Goal: Task Accomplishment & Management: Manage account settings

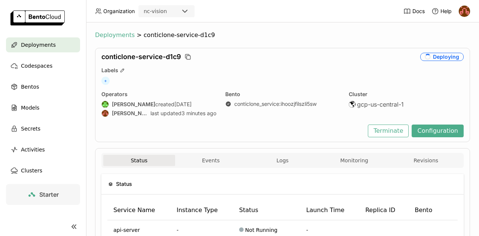
click at [118, 33] on span "Deployments" at bounding box center [115, 34] width 40 height 7
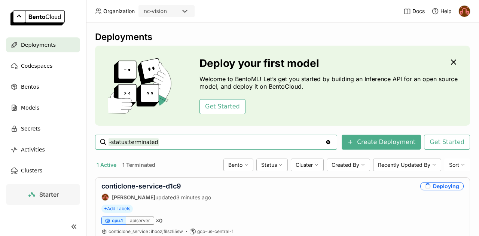
scroll to position [28, 0]
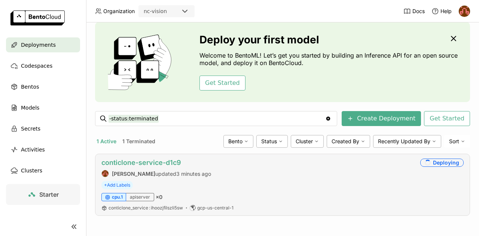
click at [152, 159] on link "conticlone-service-d1c9" at bounding box center [141, 163] width 80 height 8
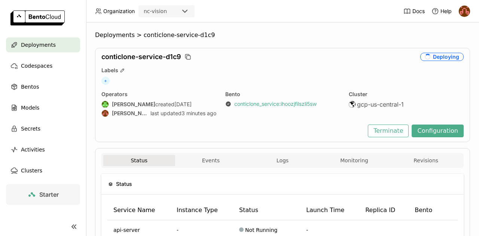
click at [301, 104] on link "conticlone_service : ihoozjfilszli5sw" at bounding box center [275, 104] width 82 height 7
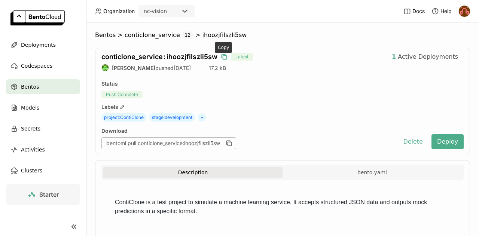
click at [221, 57] on icon "button" at bounding box center [224, 56] width 7 height 7
click at [231, 145] on icon "button" at bounding box center [230, 144] width 4 height 4
click at [161, 38] on span "conticlone_service" at bounding box center [152, 34] width 55 height 7
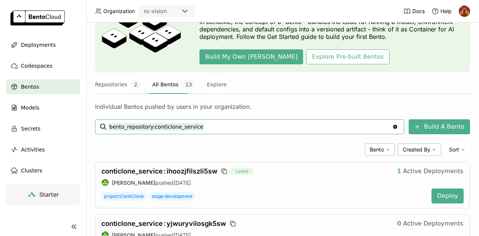
scroll to position [27, 0]
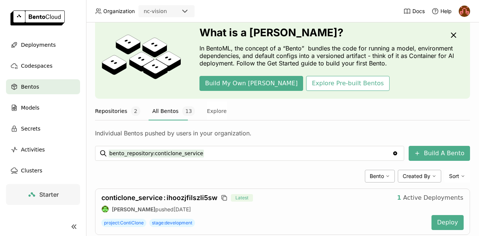
click at [114, 111] on button "Repositories 2" at bounding box center [117, 111] width 45 height 19
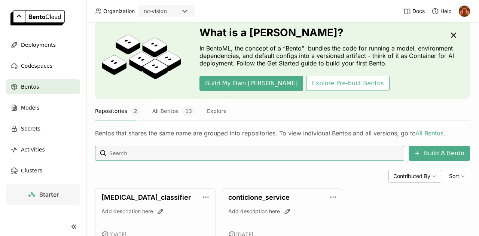
scroll to position [80, 0]
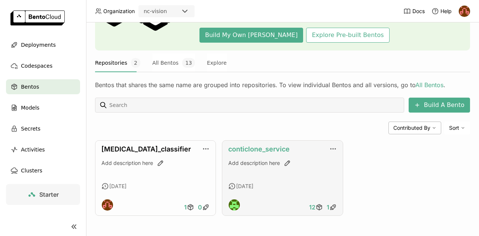
click at [259, 145] on link "conticlone_service" at bounding box center [258, 149] width 61 height 8
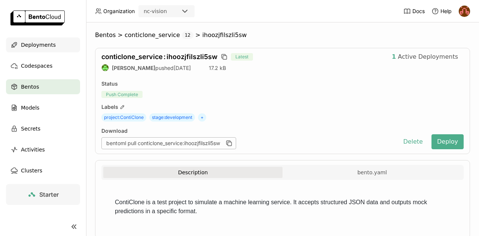
click at [35, 47] on span "Deployments" at bounding box center [38, 44] width 35 height 9
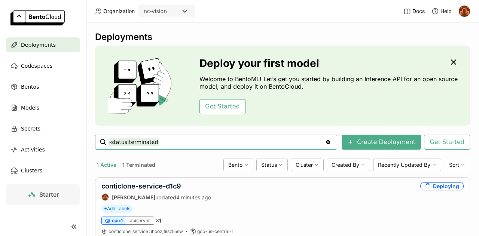
scroll to position [28, 0]
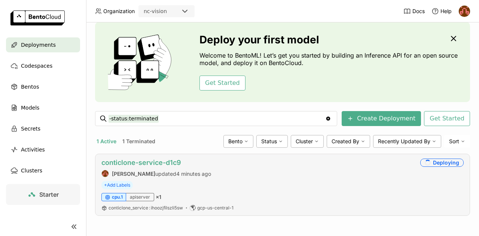
click at [146, 159] on link "conticlone-service-d1c9" at bounding box center [141, 163] width 80 height 8
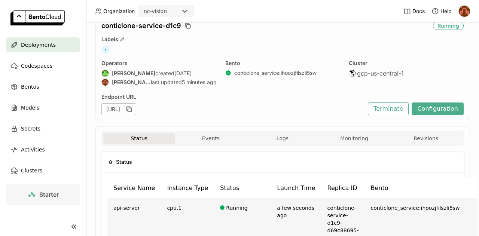
scroll to position [15, 0]
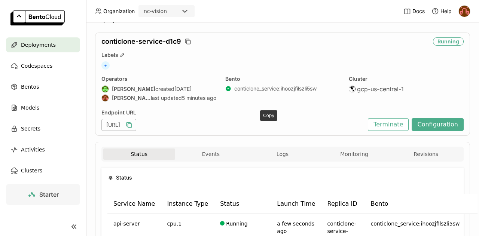
click at [133, 122] on icon "button" at bounding box center [128, 124] width 7 height 7
click at [405, 127] on button "Terminate" at bounding box center [388, 124] width 41 height 13
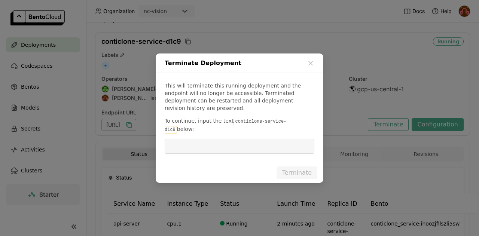
click at [255, 122] on code "conticlone-service-d1c9" at bounding box center [226, 126] width 122 height 16
click at [228, 123] on code "conticlone-service-d1c9" at bounding box center [226, 126] width 122 height 16
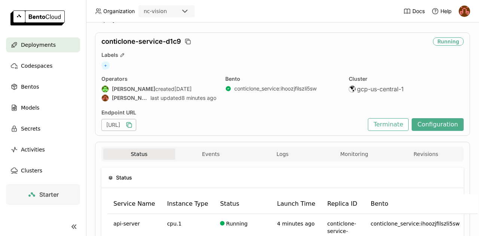
click at [358, 132] on div "Terminate Deployment This will terminate this running deployment and the endpoi…" at bounding box center [239, 118] width 479 height 236
click at [46, 47] on span "Deployments" at bounding box center [38, 44] width 35 height 9
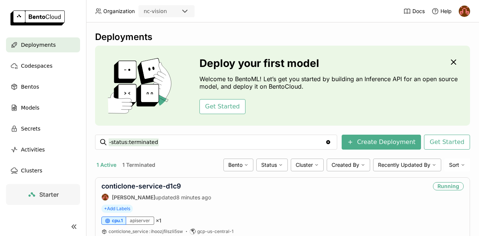
click at [137, 162] on button "1 Terminated" at bounding box center [139, 165] width 36 height 10
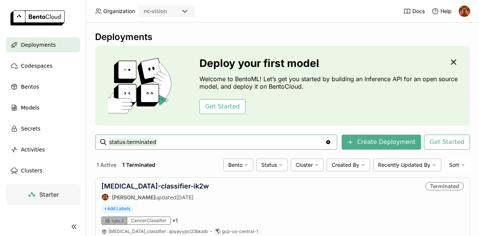
scroll to position [28, 0]
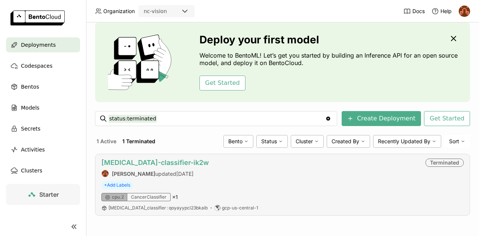
click at [162, 159] on link "[MEDICAL_DATA]-classifier-ik2w" at bounding box center [154, 163] width 107 height 8
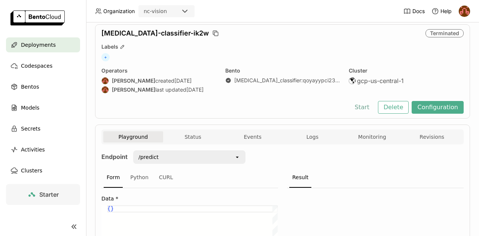
click at [372, 110] on button "Start" at bounding box center [362, 107] width 26 height 13
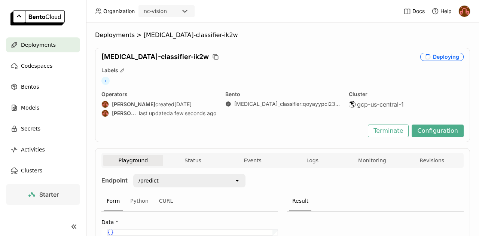
click at [43, 45] on span "Deployments" at bounding box center [38, 44] width 35 height 9
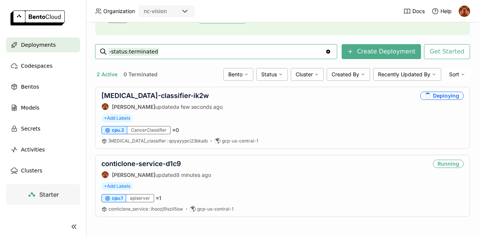
scroll to position [96, 1]
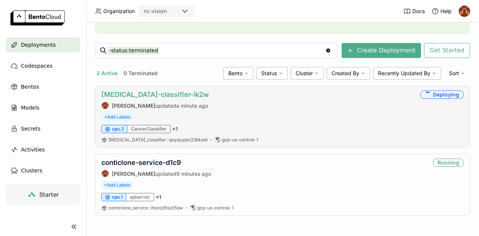
click at [150, 91] on link "[MEDICAL_DATA]-classifier-ik2w" at bounding box center [154, 95] width 107 height 8
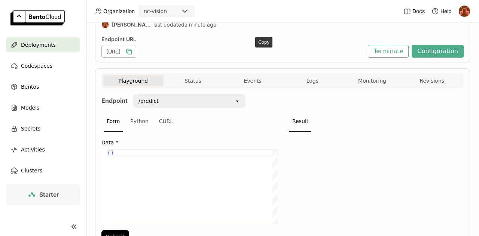
click at [133, 54] on icon "button" at bounding box center [128, 51] width 7 height 7
click at [42, 46] on span "Deployments" at bounding box center [38, 44] width 35 height 9
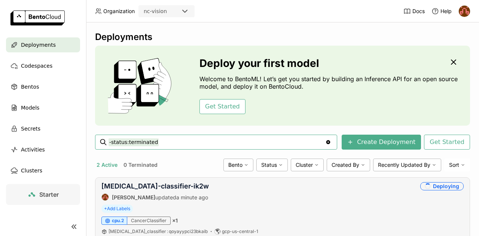
scroll to position [96, 0]
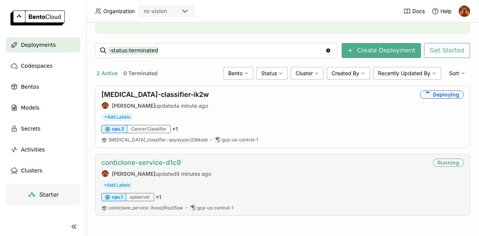
click at [151, 159] on link "conticlone-service-d1c9" at bounding box center [141, 163] width 80 height 8
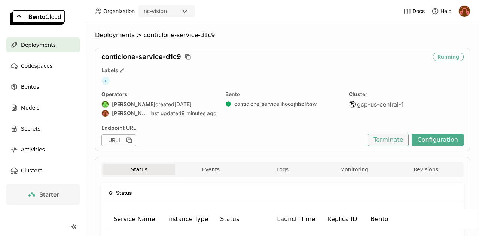
click at [387, 139] on button "Terminate" at bounding box center [388, 140] width 41 height 13
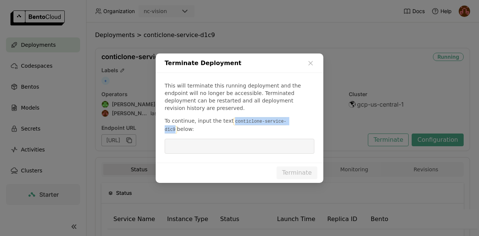
drag, startPoint x: 228, startPoint y: 123, endPoint x: 285, endPoint y: 121, distance: 57.3
click at [285, 121] on code "conticlone-service-d1c9" at bounding box center [226, 126] width 122 height 16
copy code "conticlone-service-d1c9"
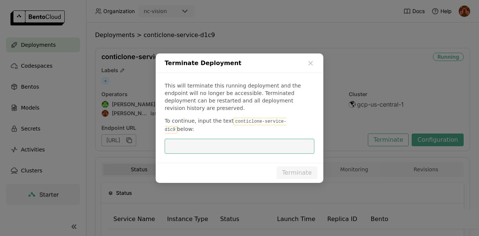
click at [202, 139] on input "dialog" at bounding box center [239, 146] width 141 height 14
paste input "conticlone-service-d1c9"
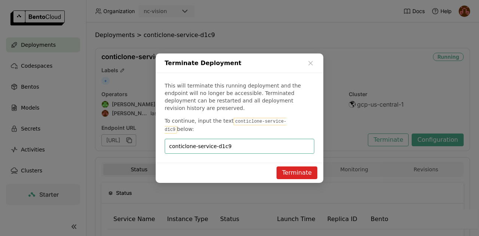
type input "conticlone-service-d1c9"
click at [299, 168] on button "Terminate" at bounding box center [297, 173] width 41 height 13
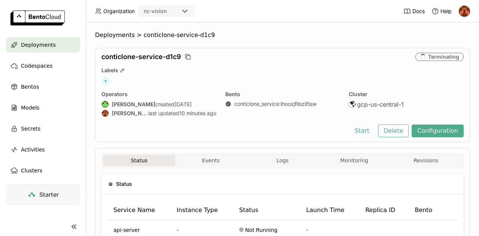
click at [43, 45] on span "Deployments" at bounding box center [38, 44] width 35 height 9
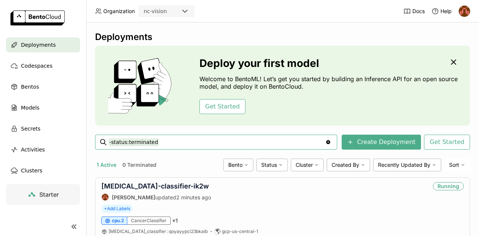
scroll to position [96, 0]
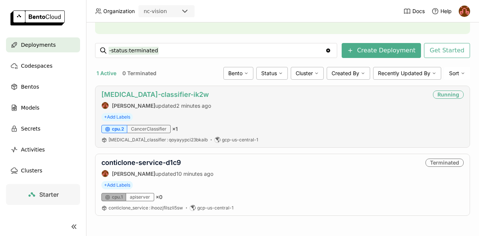
click at [156, 91] on link "[MEDICAL_DATA]-classifier-ik2w" at bounding box center [154, 95] width 107 height 8
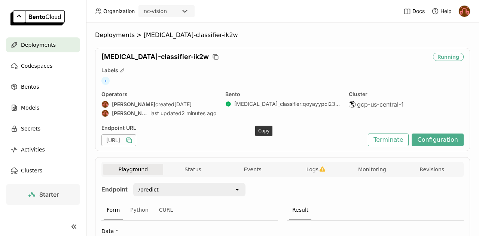
click at [133, 141] on icon "button" at bounding box center [128, 140] width 7 height 7
click at [395, 138] on button "Terminate" at bounding box center [388, 140] width 41 height 13
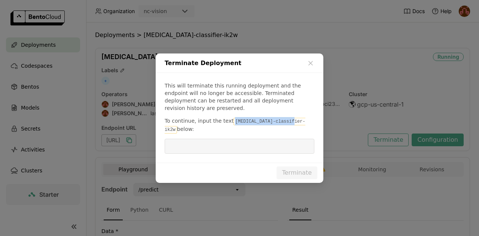
drag, startPoint x: 228, startPoint y: 122, endPoint x: 282, endPoint y: 124, distance: 54.3
click at [282, 124] on code "[MEDICAL_DATA]-classifier-ik2w" at bounding box center [235, 126] width 141 height 16
copy code "[MEDICAL_DATA]-classifier-ik2w"
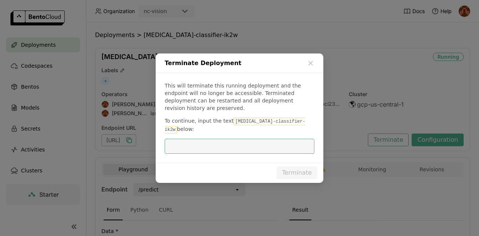
click at [243, 143] on input "dialog" at bounding box center [239, 146] width 141 height 14
paste input "[MEDICAL_DATA]-classifier-ik2w"
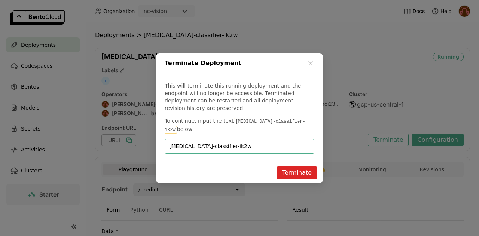
type input "[MEDICAL_DATA]-classifier-ik2w"
click at [294, 167] on button "Terminate" at bounding box center [297, 173] width 41 height 13
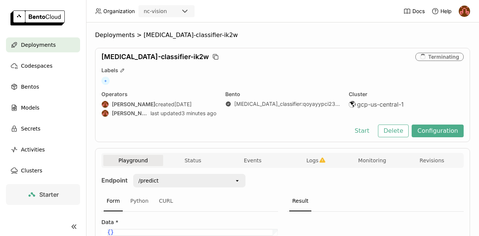
click at [42, 43] on span "Deployments" at bounding box center [38, 44] width 35 height 9
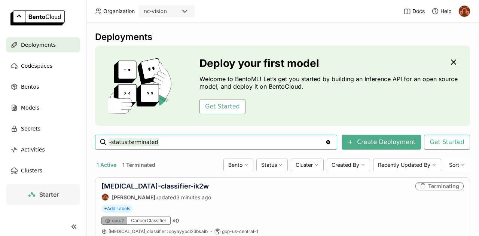
scroll to position [28, 0]
